Goal: Transaction & Acquisition: Download file/media

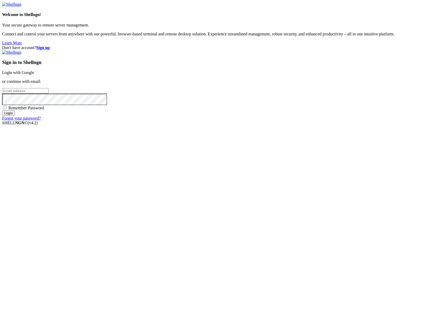
click at [49, 94] on input "email" at bounding box center [25, 91] width 46 height 6
type input "[PERSON_NAME][EMAIL_ADDRESS][DOMAIN_NAME]"
click at [2, 110] on input "Login" at bounding box center [8, 113] width 13 height 6
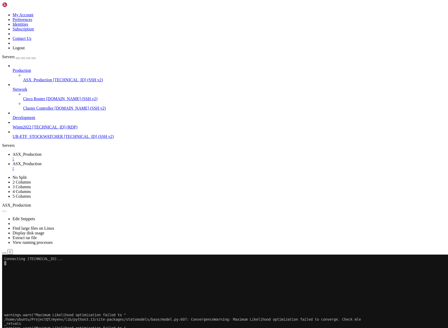
scroll to position [2775, 0]
click at [23, 326] on button "Reconnect" at bounding box center [12, 329] width 21 height 6
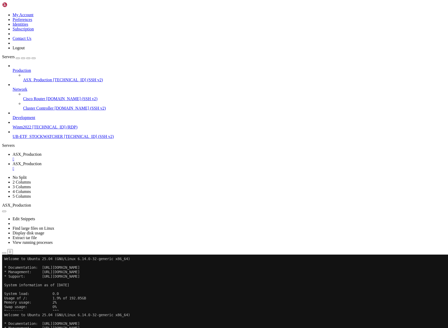
click at [4, 309] on icon "button" at bounding box center [4, 309] width 0 height 0
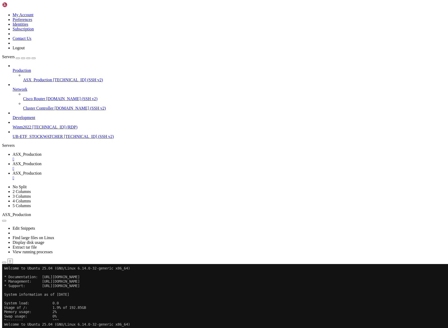
type input "/home/ubuntu/ProjectQT"
